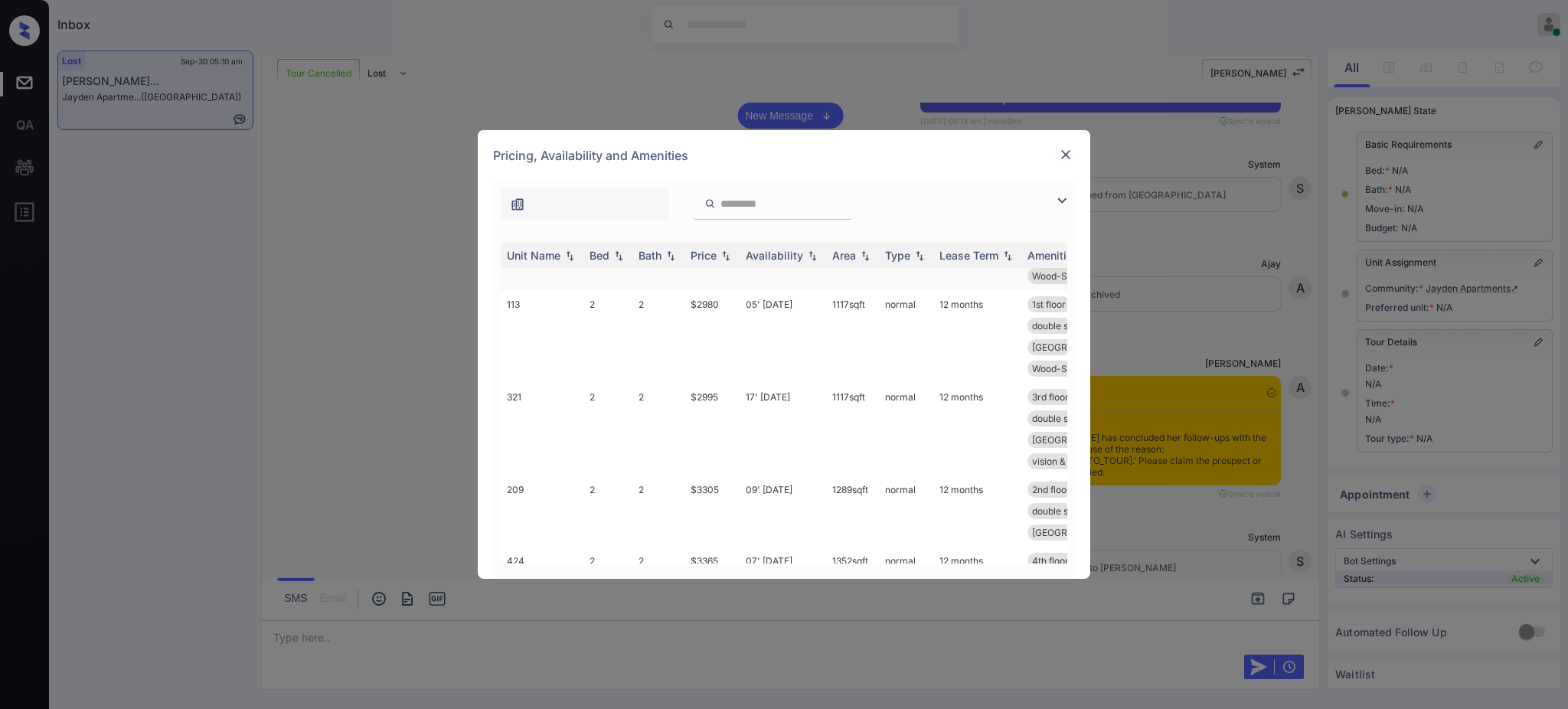
scroll to position [738, 0]
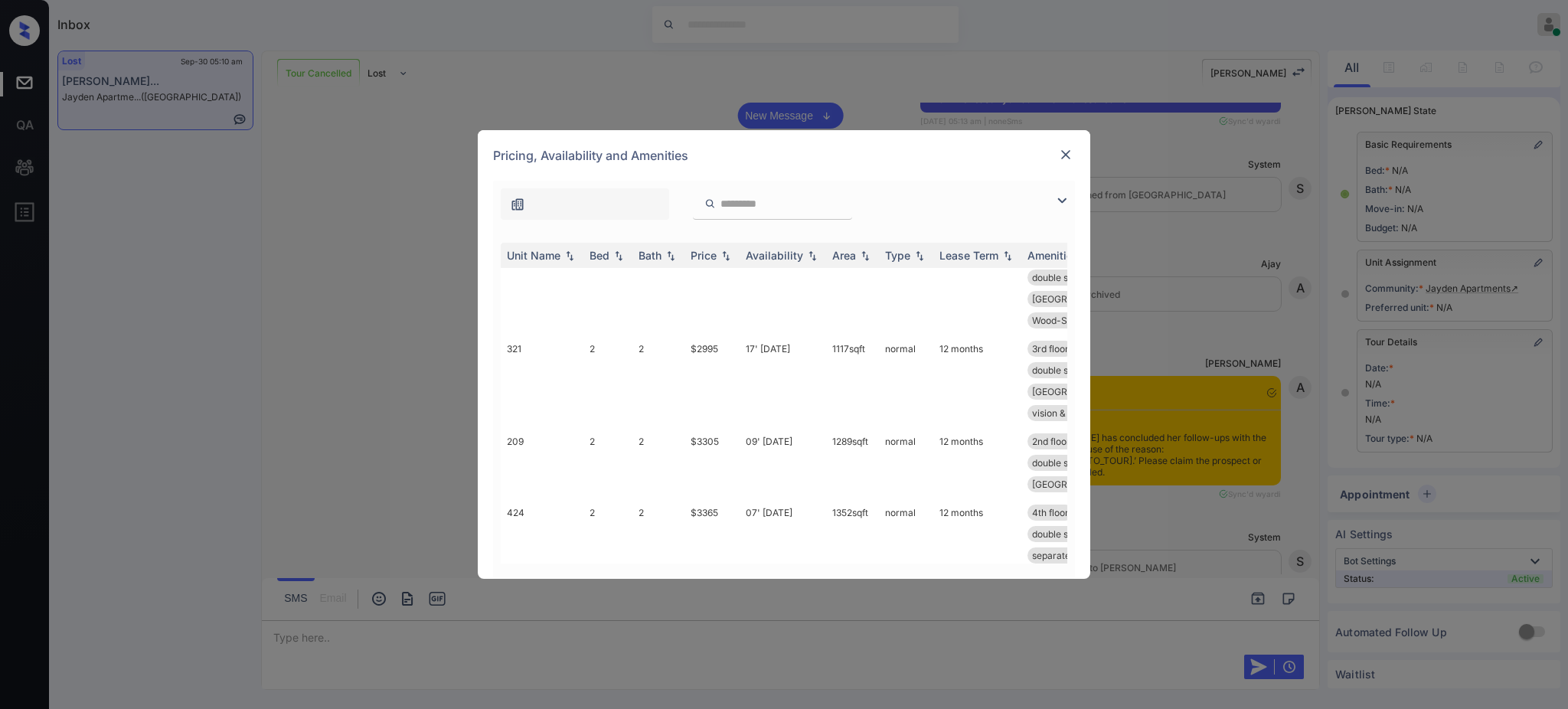
click at [1059, 155] on img at bounding box center [1066, 155] width 15 height 15
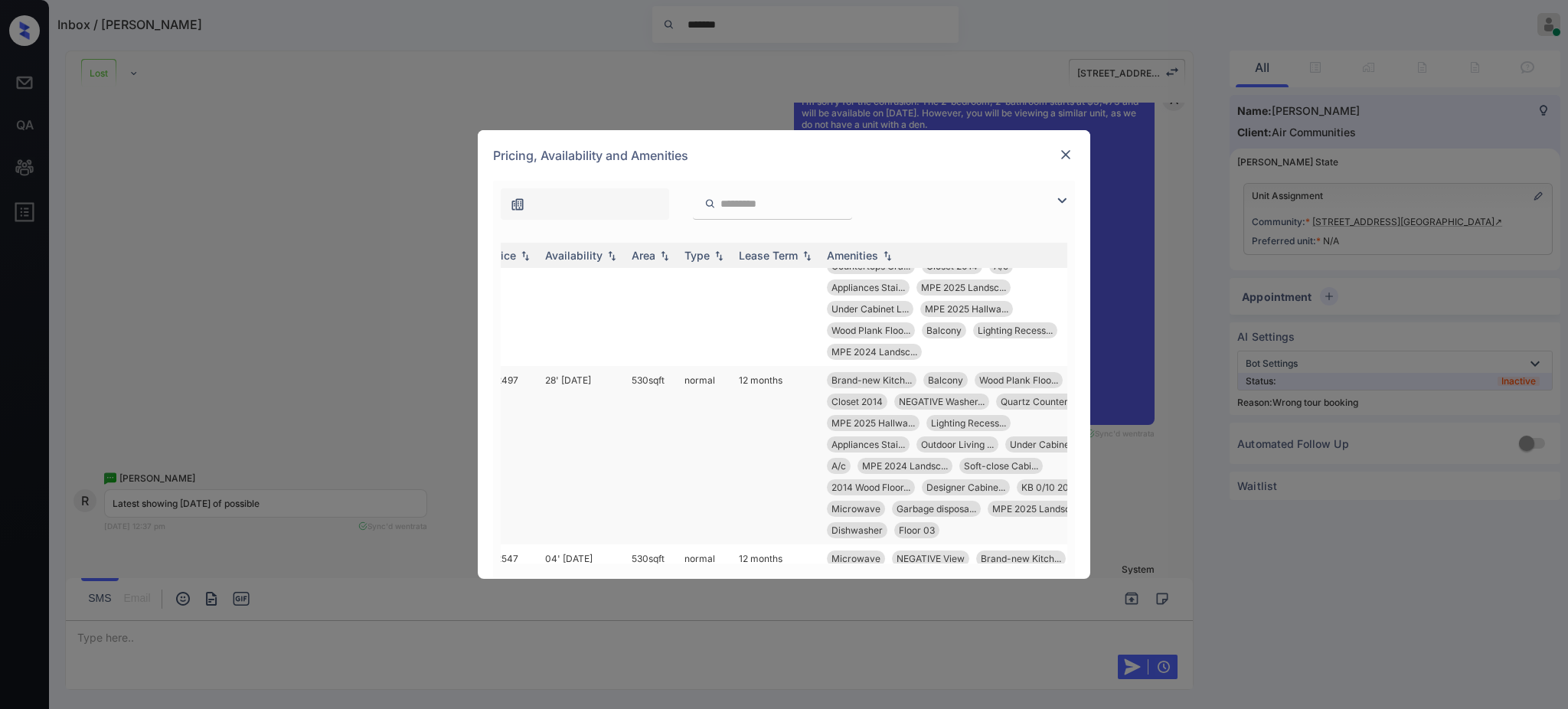
scroll to position [0, 248]
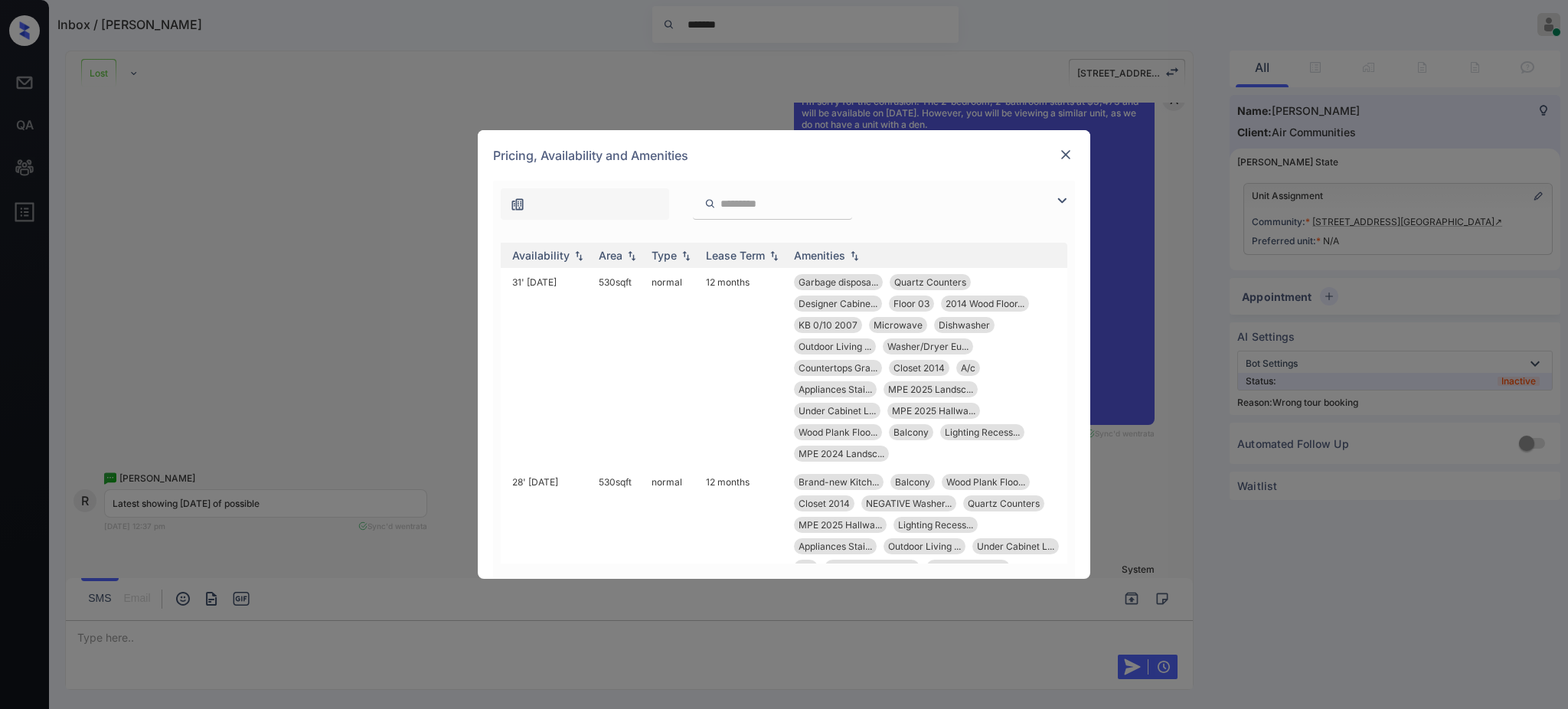
click at [1063, 161] on img at bounding box center [1066, 155] width 15 height 15
